Goal: Task Accomplishment & Management: Complete application form

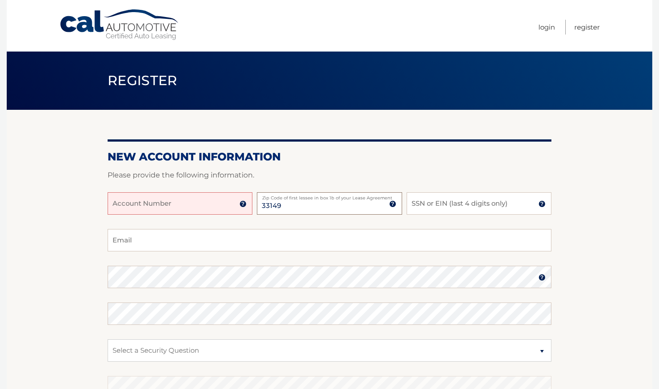
type input "33149"
click at [426, 206] on input "SSN or EIN (last 4 digits only)" at bounding box center [478, 203] width 145 height 22
click at [440, 202] on input "SSN or EIN (last 4 digits only)" at bounding box center [478, 203] width 145 height 22
type input "9249"
click at [303, 233] on input "Email" at bounding box center [329, 240] width 443 height 22
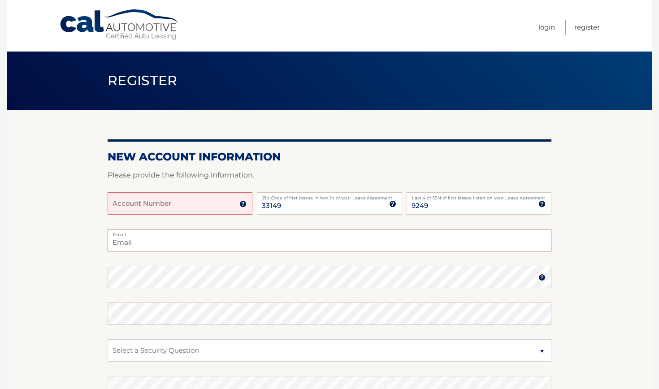
type input "[EMAIL_ADDRESS][DOMAIN_NAME]"
select select "1"
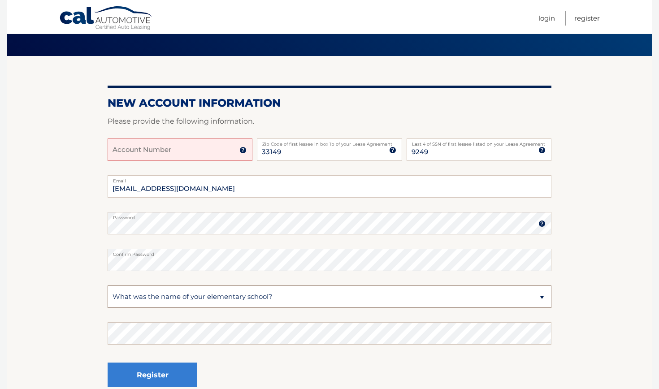
scroll to position [62, 0]
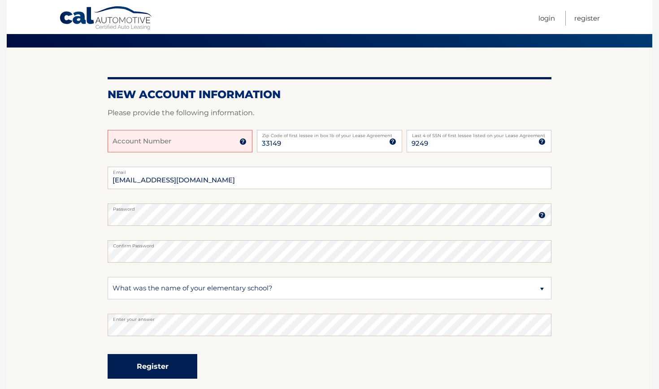
click at [193, 358] on button "Register" at bounding box center [153, 366] width 90 height 25
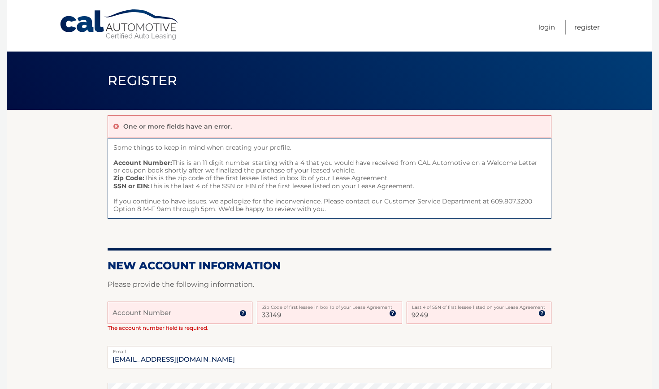
click at [127, 312] on input "Account Number" at bounding box center [180, 312] width 145 height 22
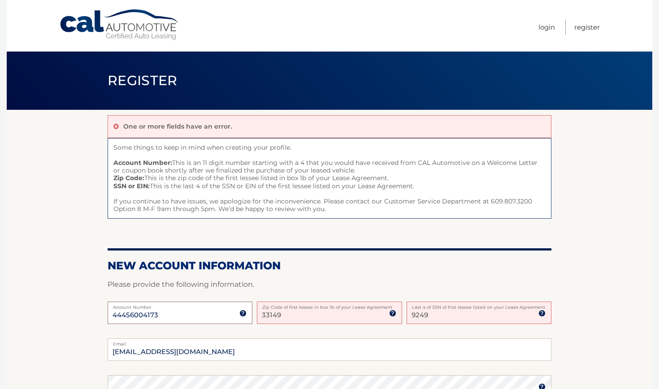
type input "44456004173"
type input "3"
type input "33149"
click at [392, 312] on img at bounding box center [392, 313] width 7 height 7
